Goal: Communication & Community: Answer question/provide support

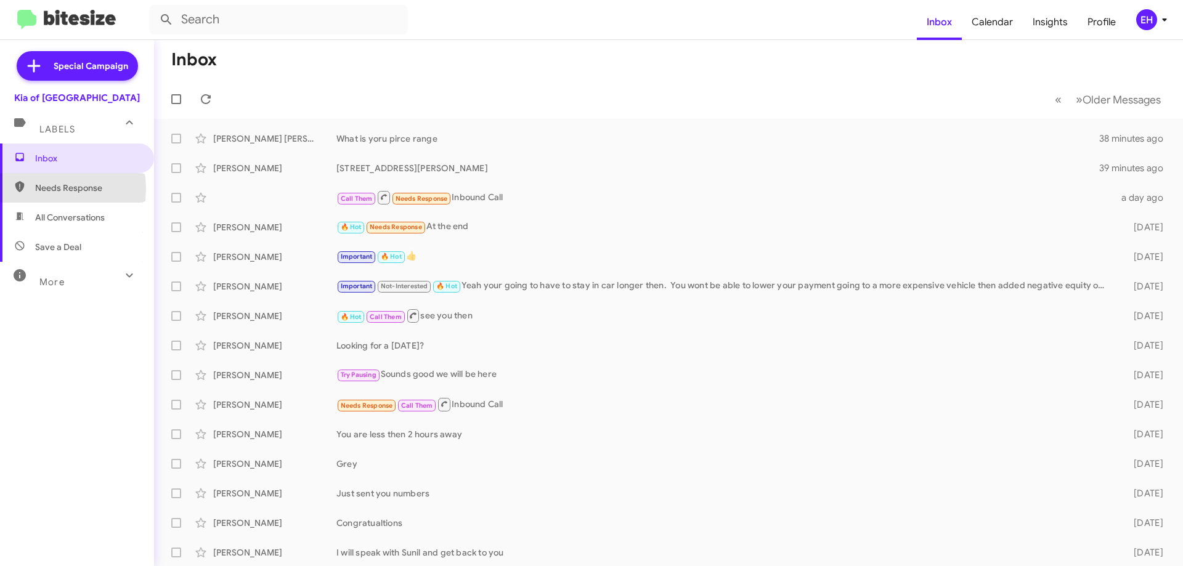
click at [36, 189] on span "Needs Response" at bounding box center [87, 188] width 105 height 12
type input "in:needs-response"
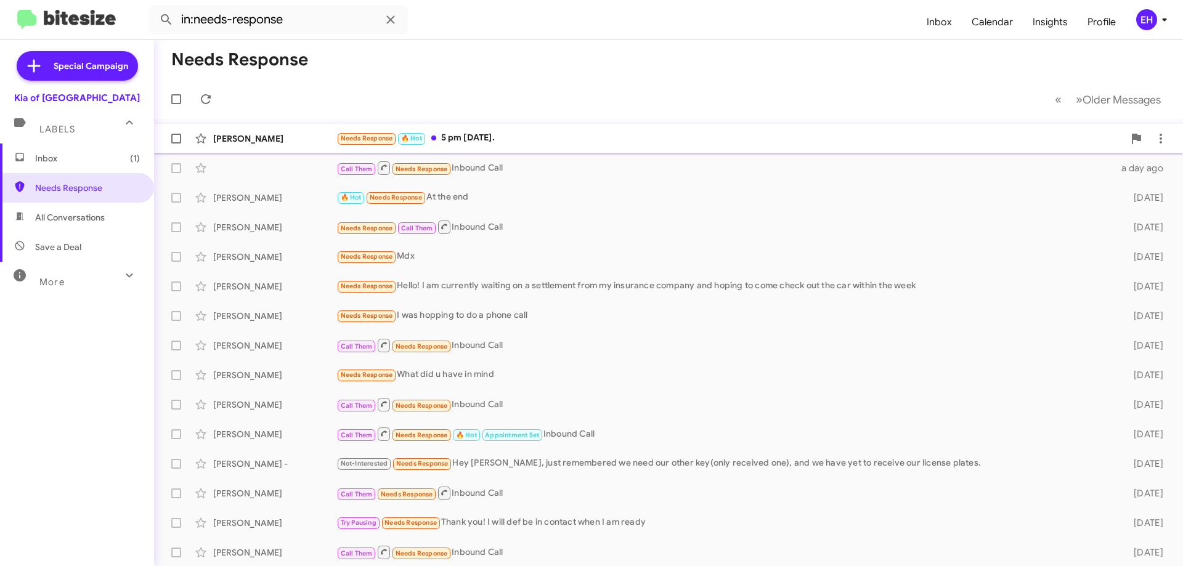
click at [478, 139] on div "Needs Response 🔥 Hot 5 pm [DATE]." at bounding box center [729, 138] width 787 height 14
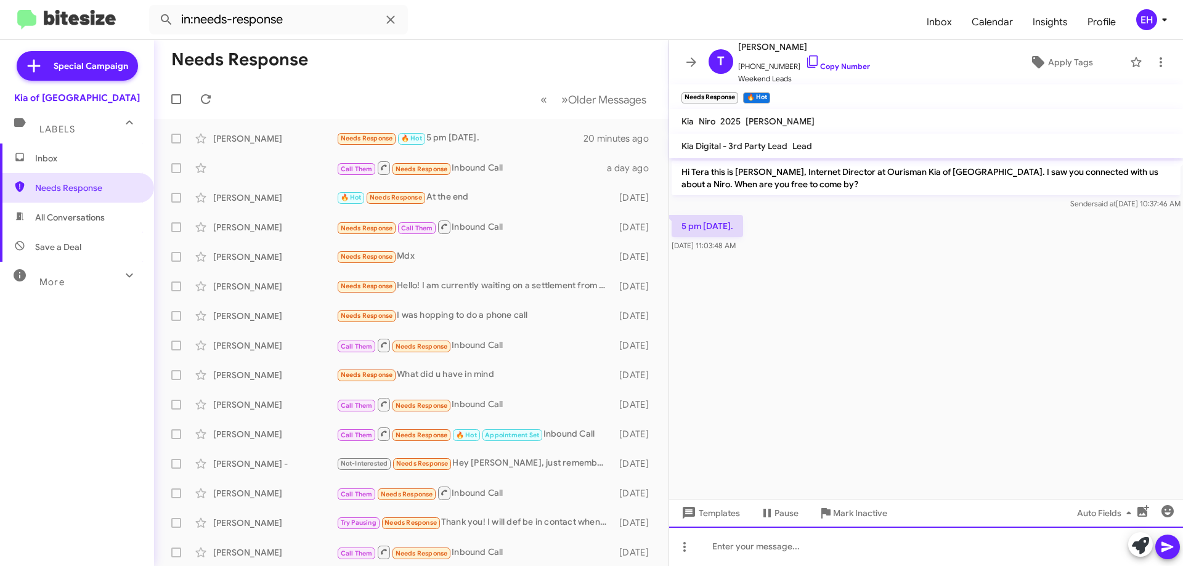
click at [826, 531] on div at bounding box center [926, 546] width 514 height 39
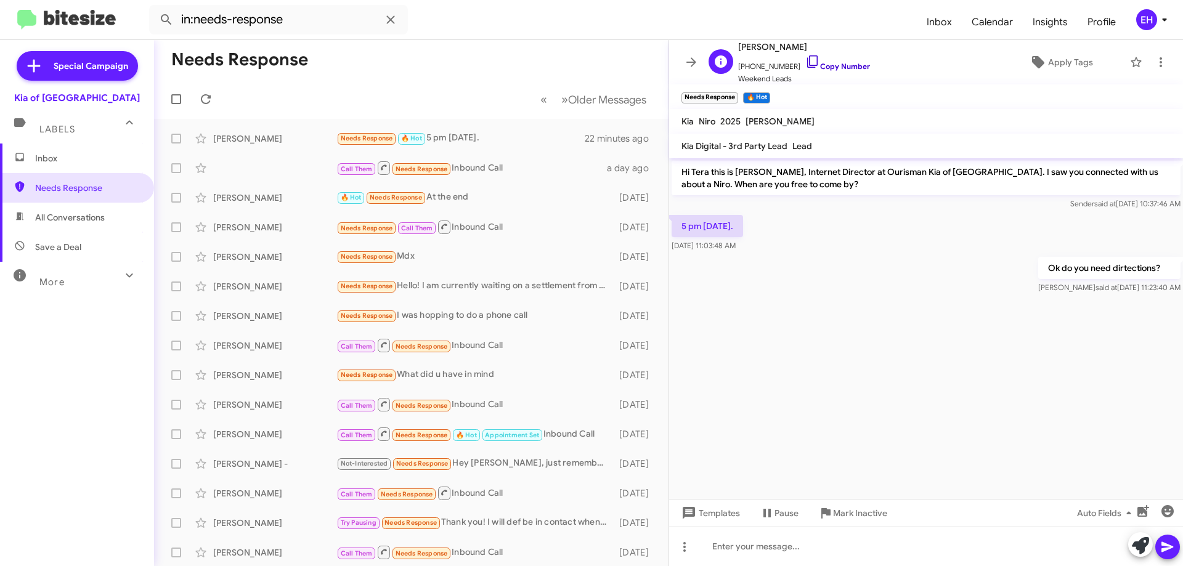
click at [856, 65] on link "Copy Number" at bounding box center [837, 66] width 65 height 9
click at [76, 164] on span "Inbox" at bounding box center [77, 159] width 154 height 30
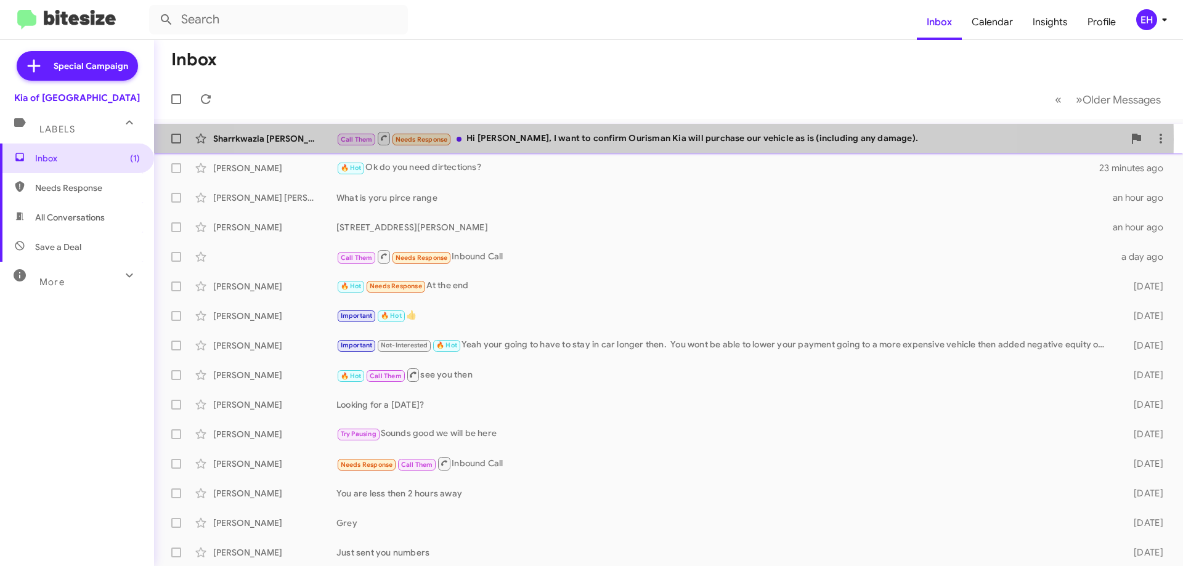
click at [625, 139] on div "Call Them Needs Response Hi [PERSON_NAME], I want to confirm Ourisman Kia will …" at bounding box center [729, 138] width 787 height 15
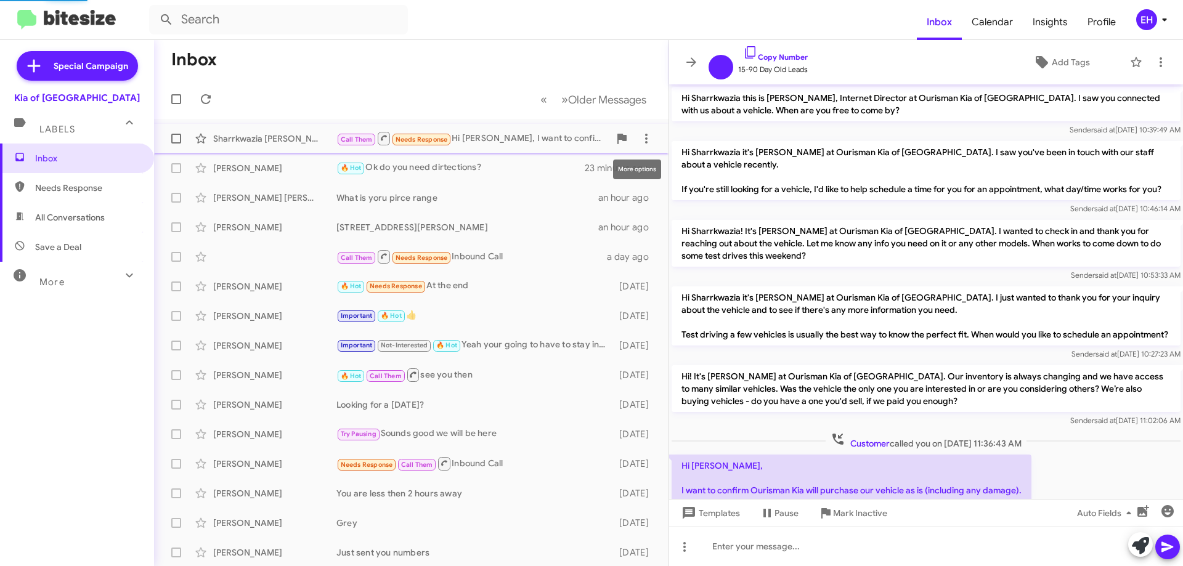
scroll to position [66, 0]
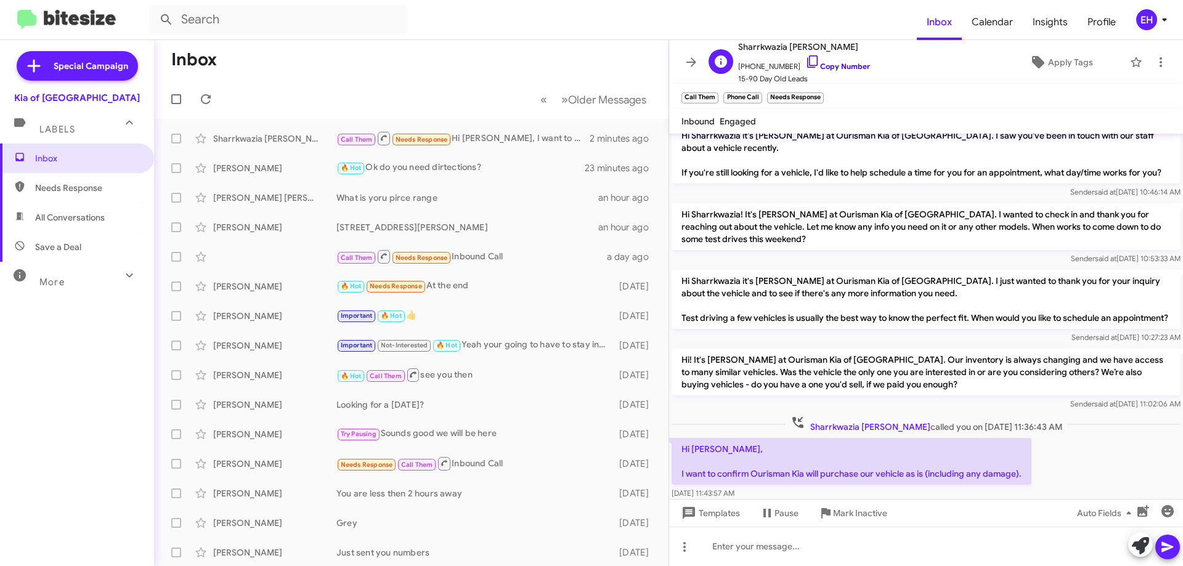
click at [844, 65] on link "Copy Number" at bounding box center [837, 66] width 65 height 9
